Goal: Find specific page/section: Find specific page/section

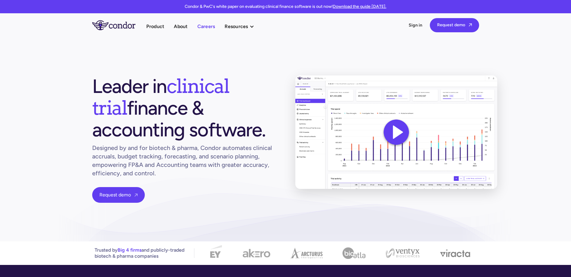
click at [209, 27] on link "Careers" at bounding box center [206, 26] width 18 height 8
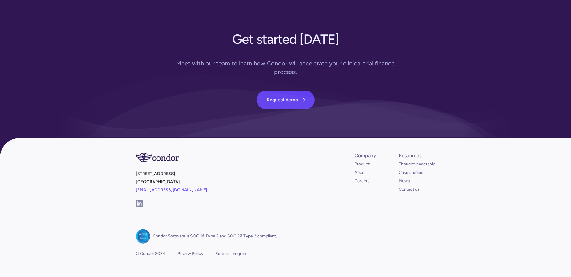
scroll to position [2171, 0]
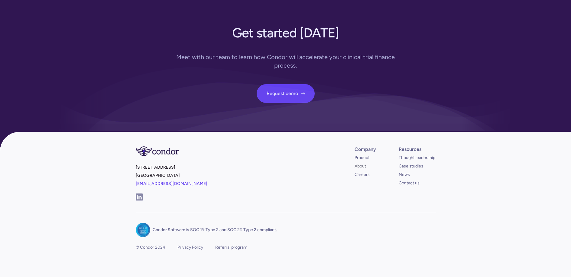
click at [357, 163] on link "About" at bounding box center [359, 166] width 11 height 6
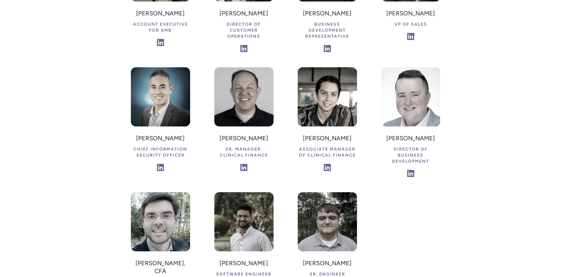
scroll to position [1480, 0]
